Goal: Task Accomplishment & Management: Manage account settings

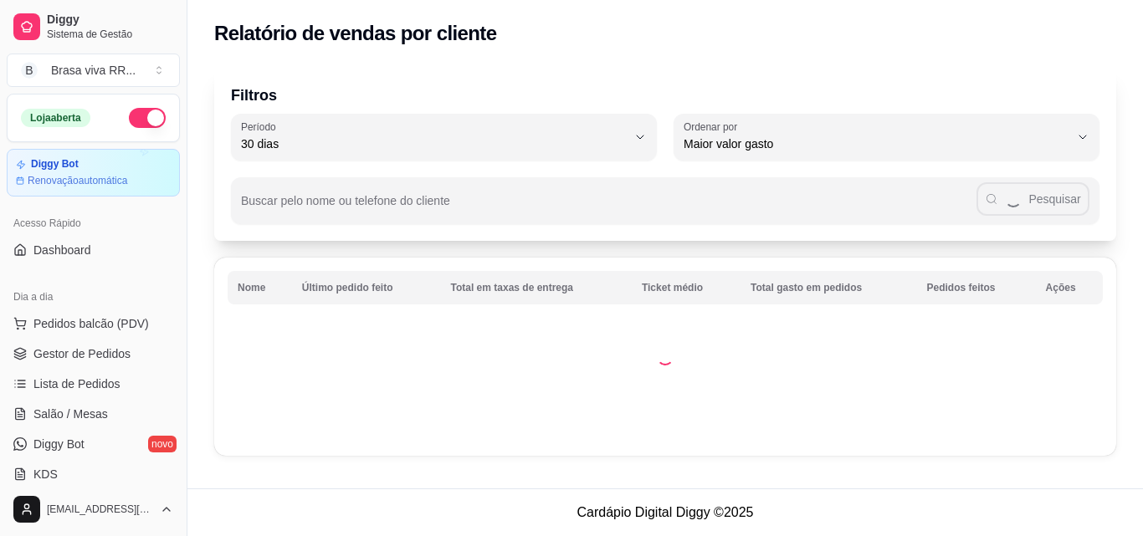
select select "30"
select select "HIGHEST_TOTAL_SPENT_WITH_ORDERS"
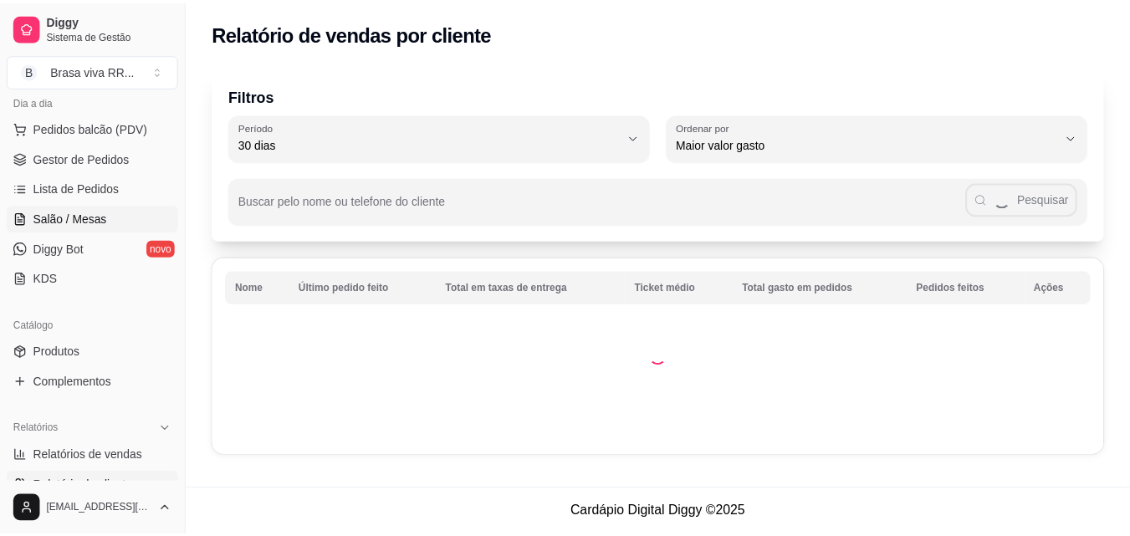
scroll to position [167, 0]
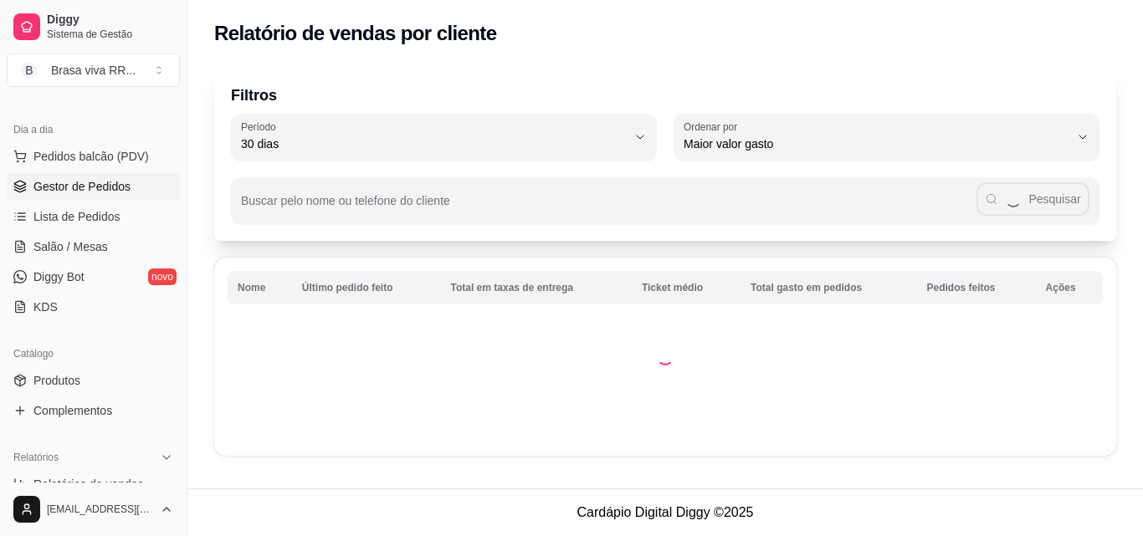
click at [100, 187] on span "Gestor de Pedidos" at bounding box center [81, 186] width 97 height 17
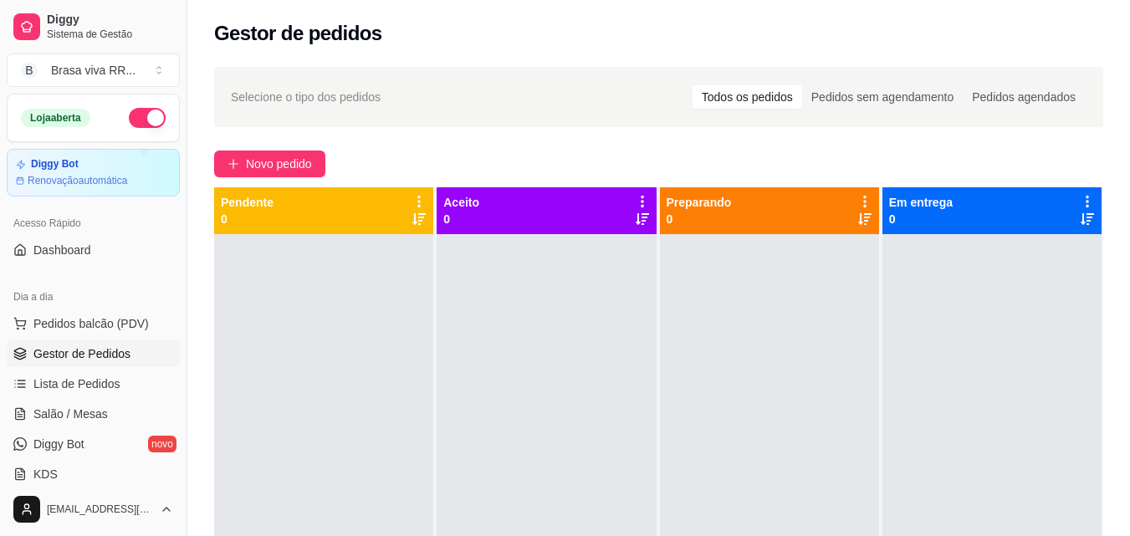
click at [136, 113] on button "button" at bounding box center [147, 118] width 37 height 20
click at [483, 271] on div at bounding box center [546, 502] width 219 height 536
drag, startPoint x: 474, startPoint y: 270, endPoint x: 461, endPoint y: 268, distance: 13.6
click at [461, 262] on div at bounding box center [546, 502] width 219 height 536
click at [415, 208] on icon at bounding box center [419, 201] width 15 height 15
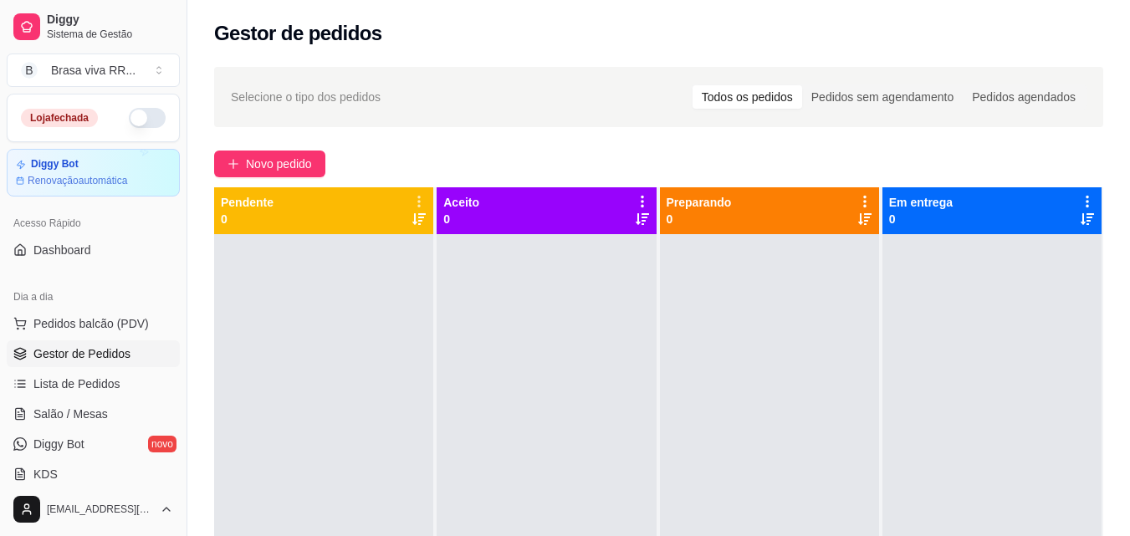
drag, startPoint x: 405, startPoint y: 293, endPoint x: 349, endPoint y: 328, distance: 66.2
click at [349, 328] on div at bounding box center [323, 502] width 219 height 536
drag, startPoint x: 387, startPoint y: 273, endPoint x: 331, endPoint y: 289, distance: 57.5
click at [331, 289] on div at bounding box center [323, 502] width 219 height 536
drag, startPoint x: 495, startPoint y: 253, endPoint x: 340, endPoint y: 311, distance: 166.3
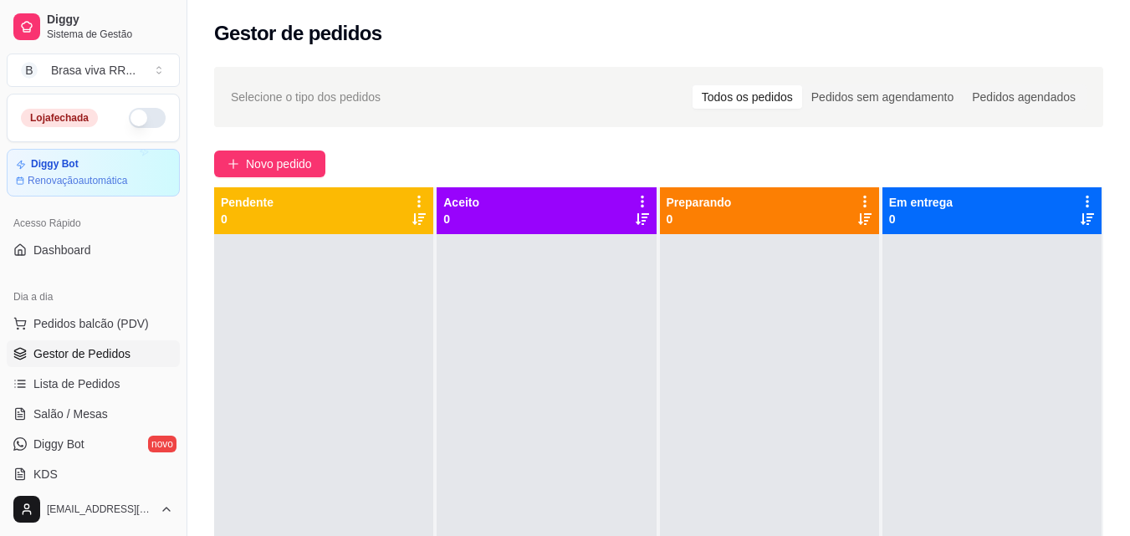
click at [340, 311] on div at bounding box center [323, 502] width 219 height 536
